Goal: Task Accomplishment & Management: Manage account settings

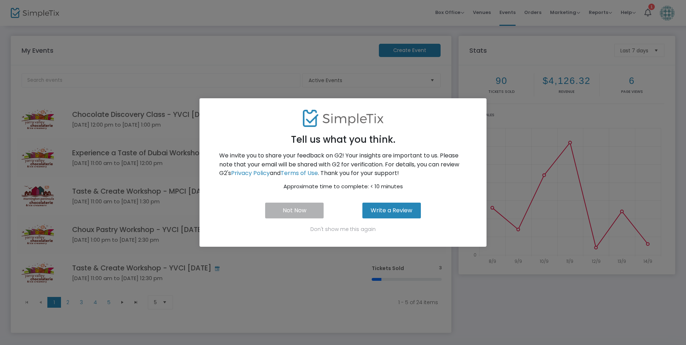
click at [302, 207] on button "Not Now" at bounding box center [294, 211] width 58 height 16
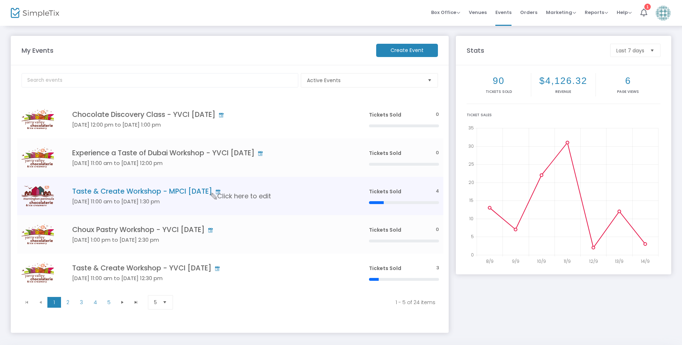
click at [115, 190] on h4 "Taste & Create Workshop - MPCI [DATE]" at bounding box center [209, 191] width 275 height 8
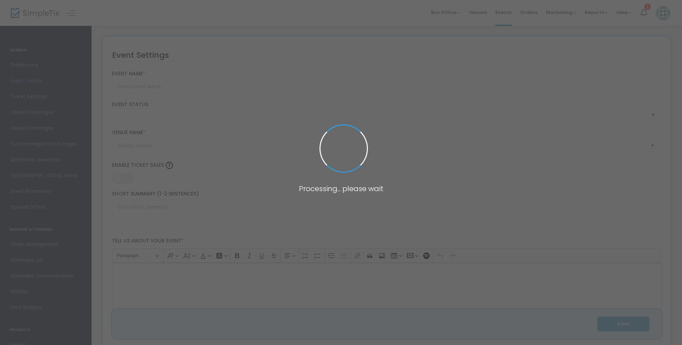
type input "Taste & Create Workshop - MPCI [DATE]"
type textarea "Taste & Create Workshop"
type input "10.000 %"
type input "Register Now"
type input "Mornington Peninsula Chocolaterie & Ice Creamery (MPCI)"
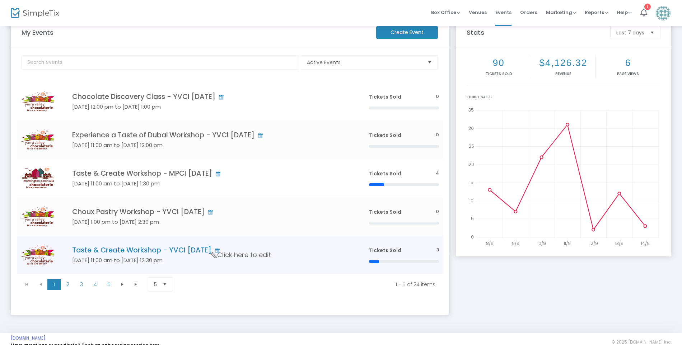
scroll to position [27, 0]
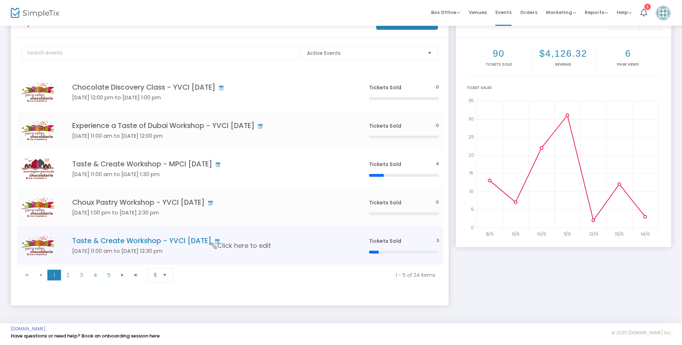
click at [250, 246] on span "Click here to edit" at bounding box center [241, 245] width 60 height 9
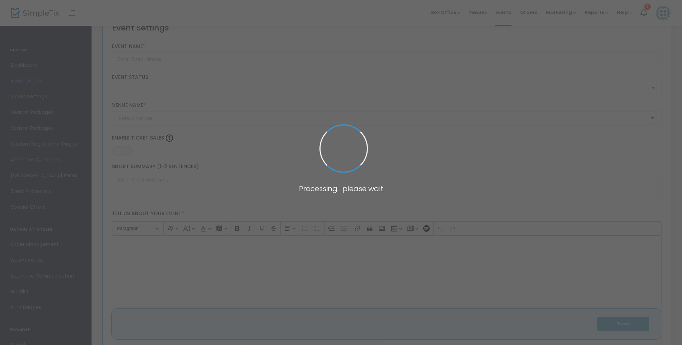
type input "Taste & Create Workshop - YVCI [DATE]"
type textarea "Taste & Create Workshop"
type input "10.000 %"
type input "Register Now"
type input "Yarra Valley Chocolaterie & Ice Creamery (YVCI)"
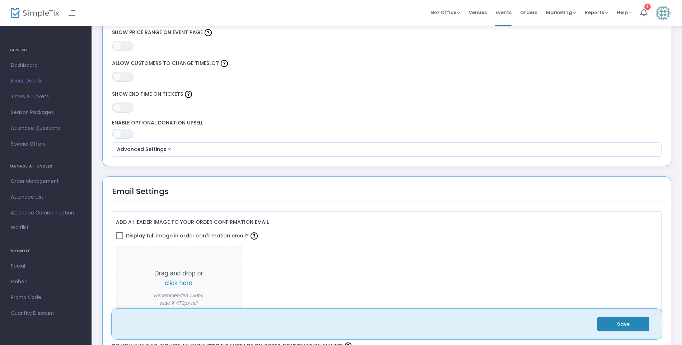
scroll to position [646, 0]
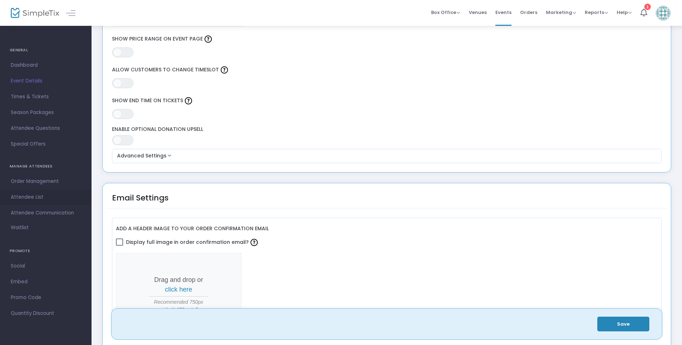
click at [32, 197] on span "Attendee List" at bounding box center [46, 197] width 70 height 9
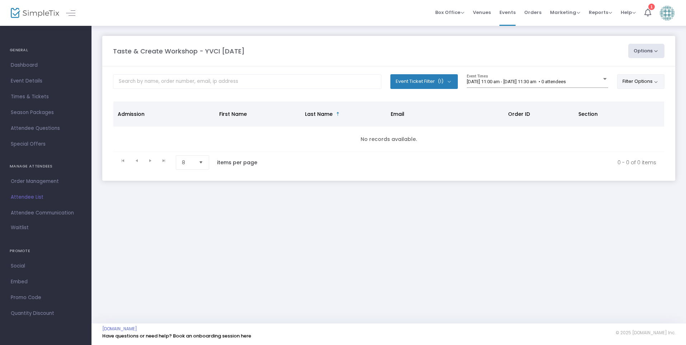
click at [630, 82] on button "Filter Options" at bounding box center [641, 81] width 48 height 14
click at [224, 86] on input "text" at bounding box center [247, 81] width 268 height 15
click at [145, 79] on input "text" at bounding box center [247, 81] width 268 height 15
type input "junior choc"
click at [448, 82] on button "Event Ticket Filter (1)" at bounding box center [423, 81] width 67 height 14
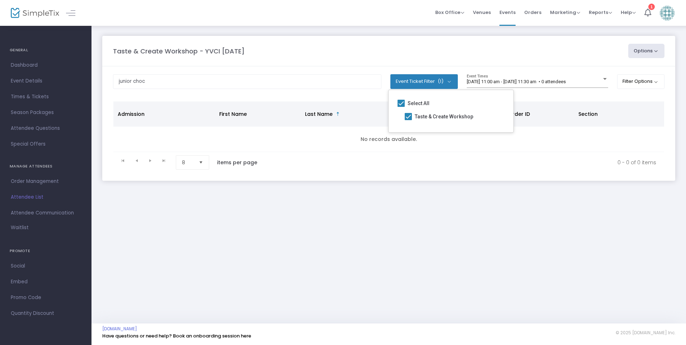
click at [432, 256] on div "Taste & Create Workshop - YVCI [DATE] Options Export List Print Name Tags Expor…" at bounding box center [388, 174] width 594 height 298
click at [655, 50] on button "Options" at bounding box center [646, 51] width 37 height 14
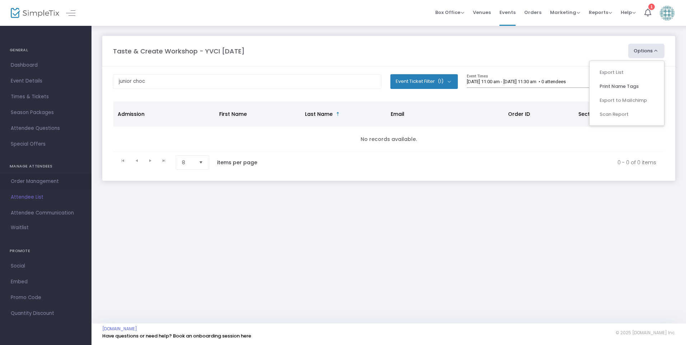
click at [36, 180] on span "Order Management" at bounding box center [46, 181] width 70 height 9
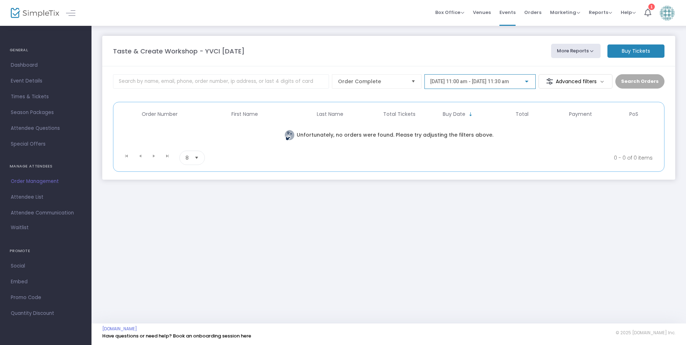
click at [528, 81] on div at bounding box center [527, 82] width 4 height 2
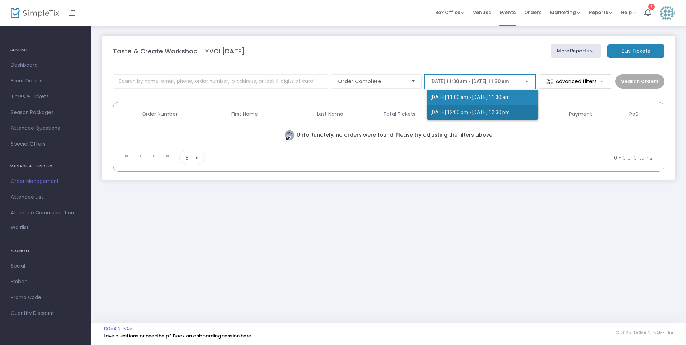
click at [456, 116] on span "[DATE] 12:00 pm - [DATE] 12:30 pm" at bounding box center [483, 112] width 104 height 15
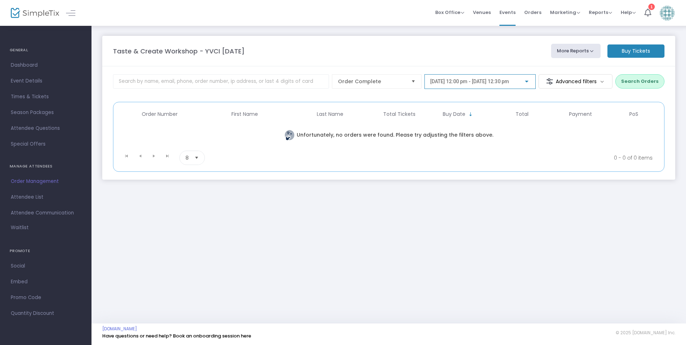
click at [197, 157] on span "Select" at bounding box center [197, 158] width 12 height 12
click at [248, 159] on kendo-pager-page-sizes "8 items per page" at bounding box center [222, 158] width 86 height 14
click at [37, 297] on span "Promo Code" at bounding box center [46, 297] width 70 height 9
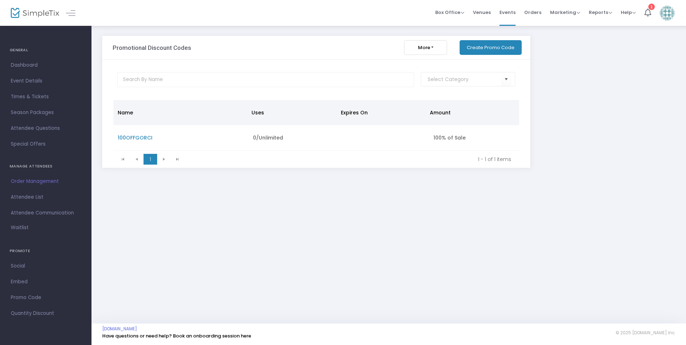
click at [436, 47] on button "More" at bounding box center [425, 47] width 43 height 15
click at [217, 81] on input "text" at bounding box center [265, 79] width 297 height 15
click at [458, 81] on input "NO DATA FOUND" at bounding box center [465, 80] width 74 height 8
click at [509, 79] on span "Select" at bounding box center [506, 80] width 12 height 12
click at [275, 220] on div "Promotional Discount Codes More Export List Import List Import from Groupon Gen…" at bounding box center [388, 174] width 594 height 298
